Goal: Download file/media

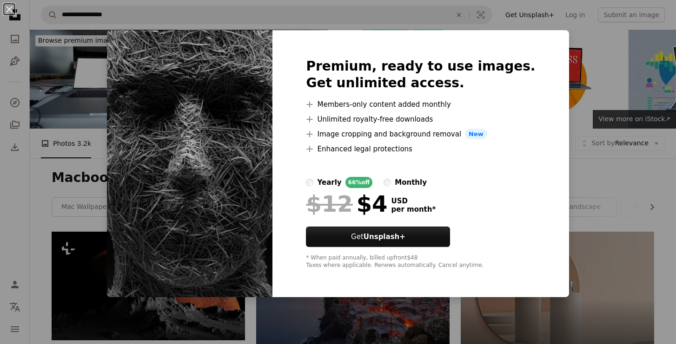
scroll to position [368, 0]
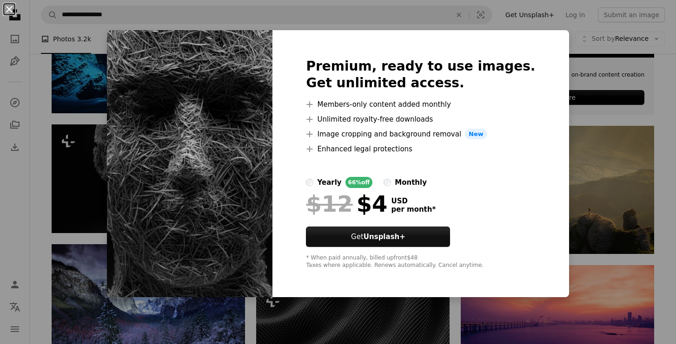
click at [10, 10] on button "An X shape" at bounding box center [9, 9] width 11 height 11
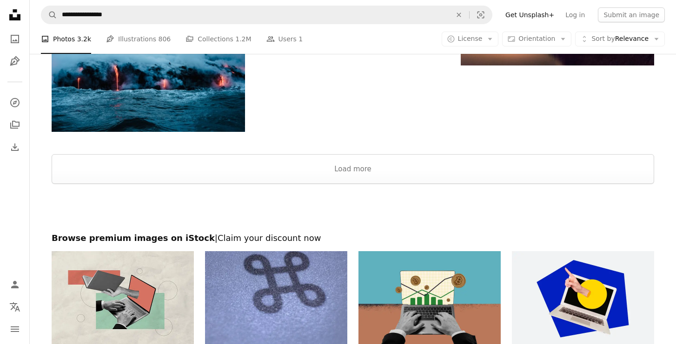
scroll to position [1128, 0]
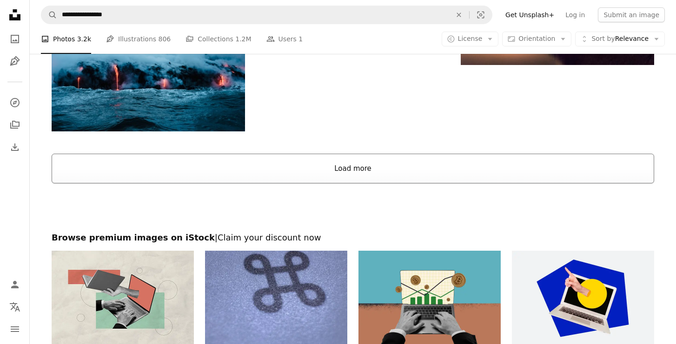
click at [369, 162] on button "Load more" at bounding box center [353, 169] width 602 height 30
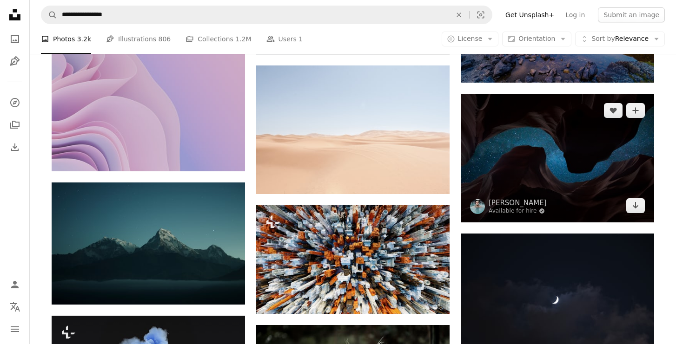
scroll to position [4526, 0]
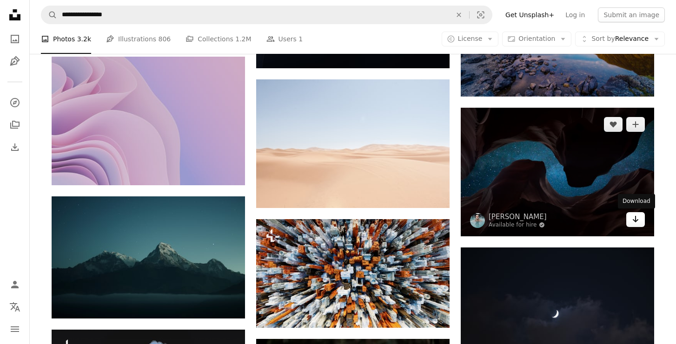
click at [638, 223] on icon "Arrow pointing down" at bounding box center [635, 219] width 7 height 11
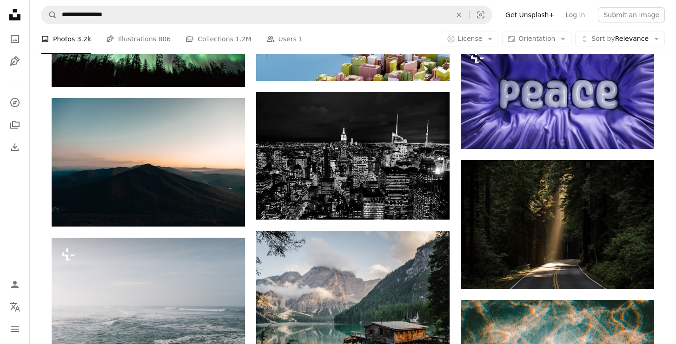
scroll to position [5170, 0]
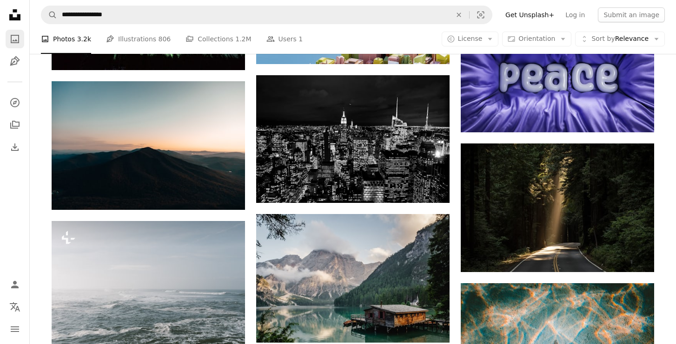
click at [13, 41] on icon "Photos" at bounding box center [15, 39] width 8 height 8
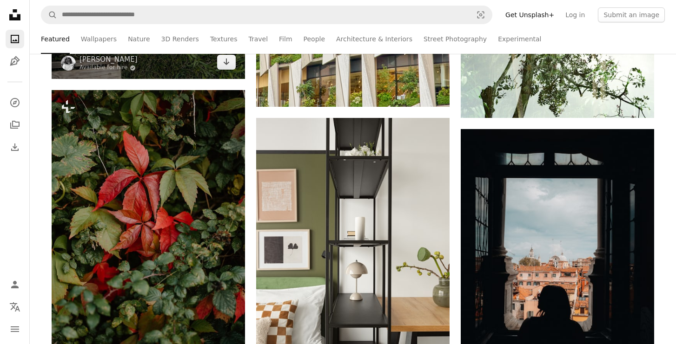
scroll to position [1461, 0]
